Goal: Transaction & Acquisition: Book appointment/travel/reservation

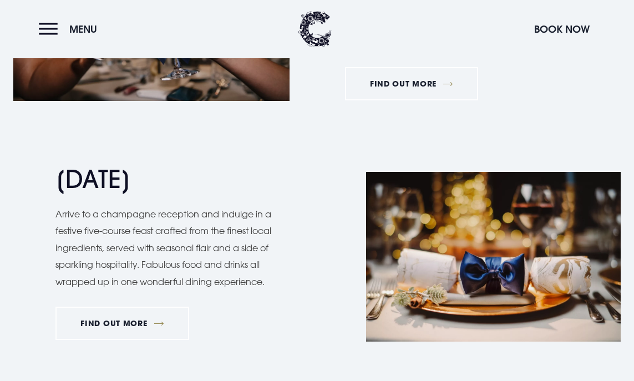
scroll to position [984, 0]
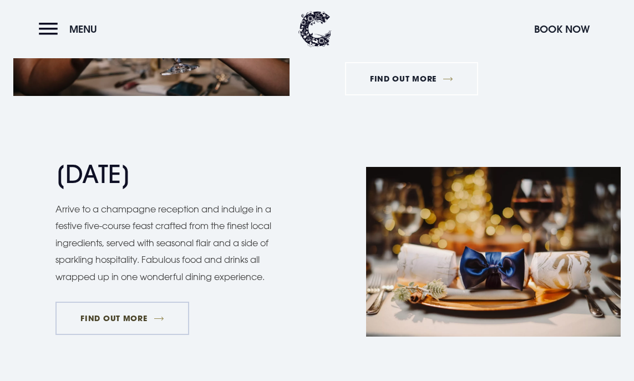
click at [130, 310] on link "FIND OUT MORE" at bounding box center [123, 318] width 134 height 33
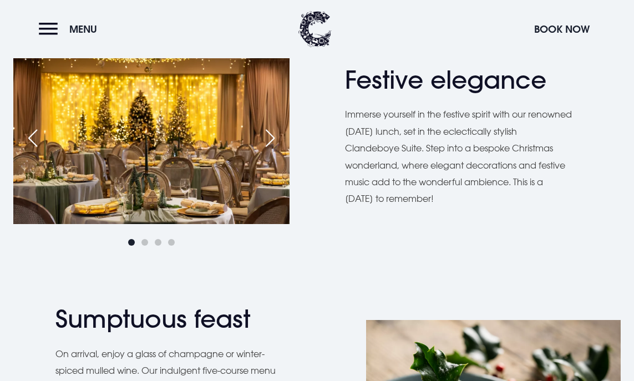
scroll to position [609, 0]
click at [269, 137] on div "Next slide" at bounding box center [270, 139] width 28 height 24
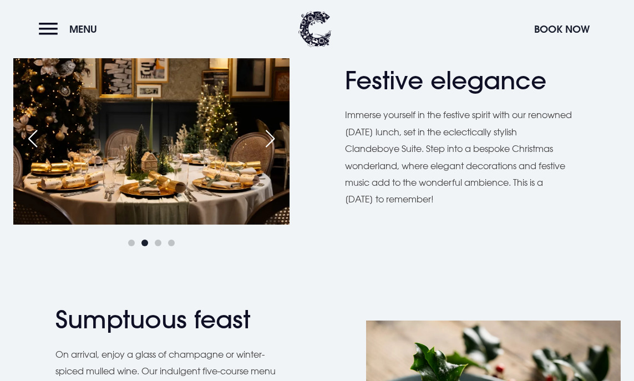
click at [269, 137] on div "Next slide" at bounding box center [270, 139] width 28 height 24
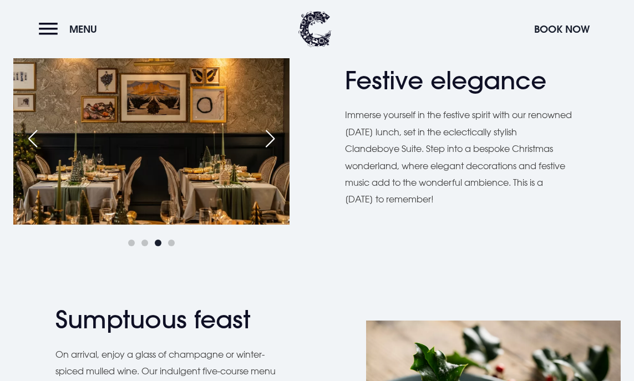
click at [269, 137] on div "Next slide" at bounding box center [270, 139] width 28 height 24
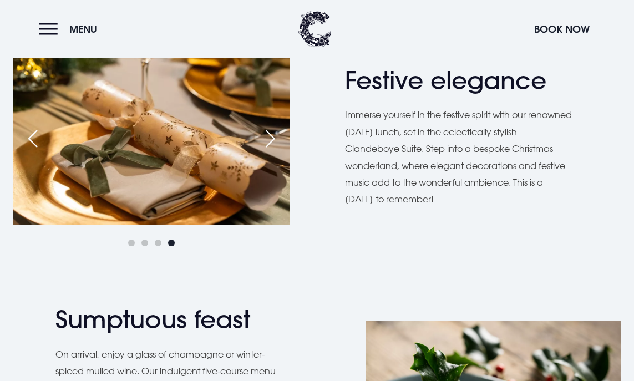
click at [269, 137] on div "Next slide" at bounding box center [270, 139] width 28 height 24
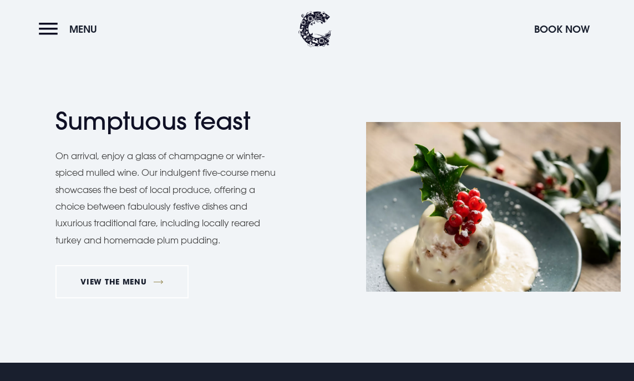
scroll to position [809, 0]
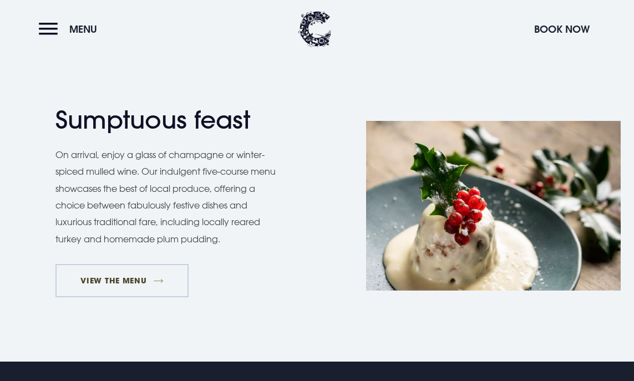
click at [157, 280] on link "VIEW THE MENU" at bounding box center [122, 280] width 133 height 33
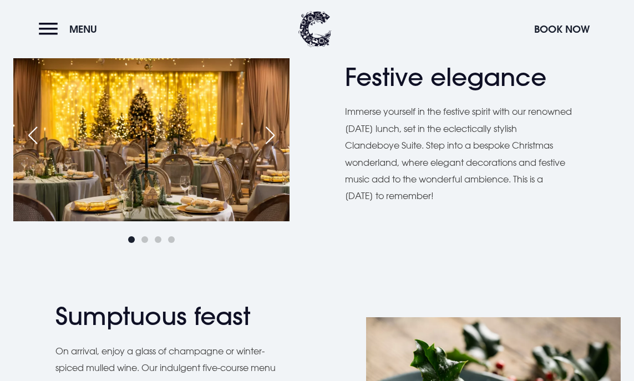
scroll to position [612, 0]
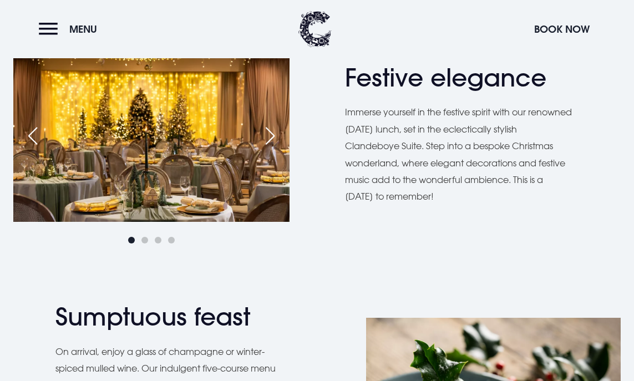
click at [271, 134] on div "Next slide" at bounding box center [270, 136] width 28 height 24
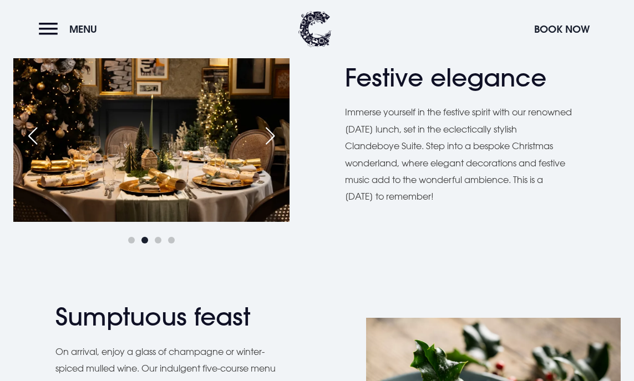
click at [272, 134] on div "Next slide" at bounding box center [270, 136] width 28 height 24
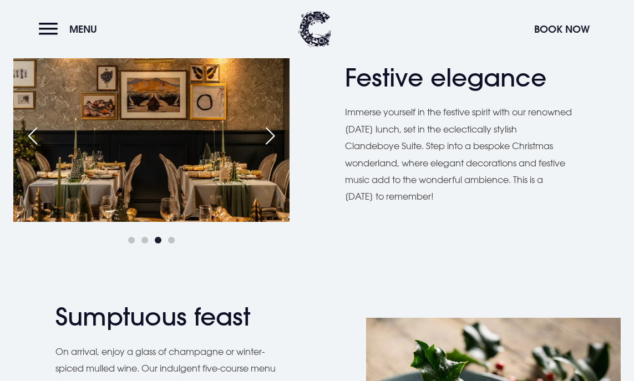
click at [272, 134] on div "Next slide" at bounding box center [270, 136] width 28 height 24
